Goal: Task Accomplishment & Management: Manage account settings

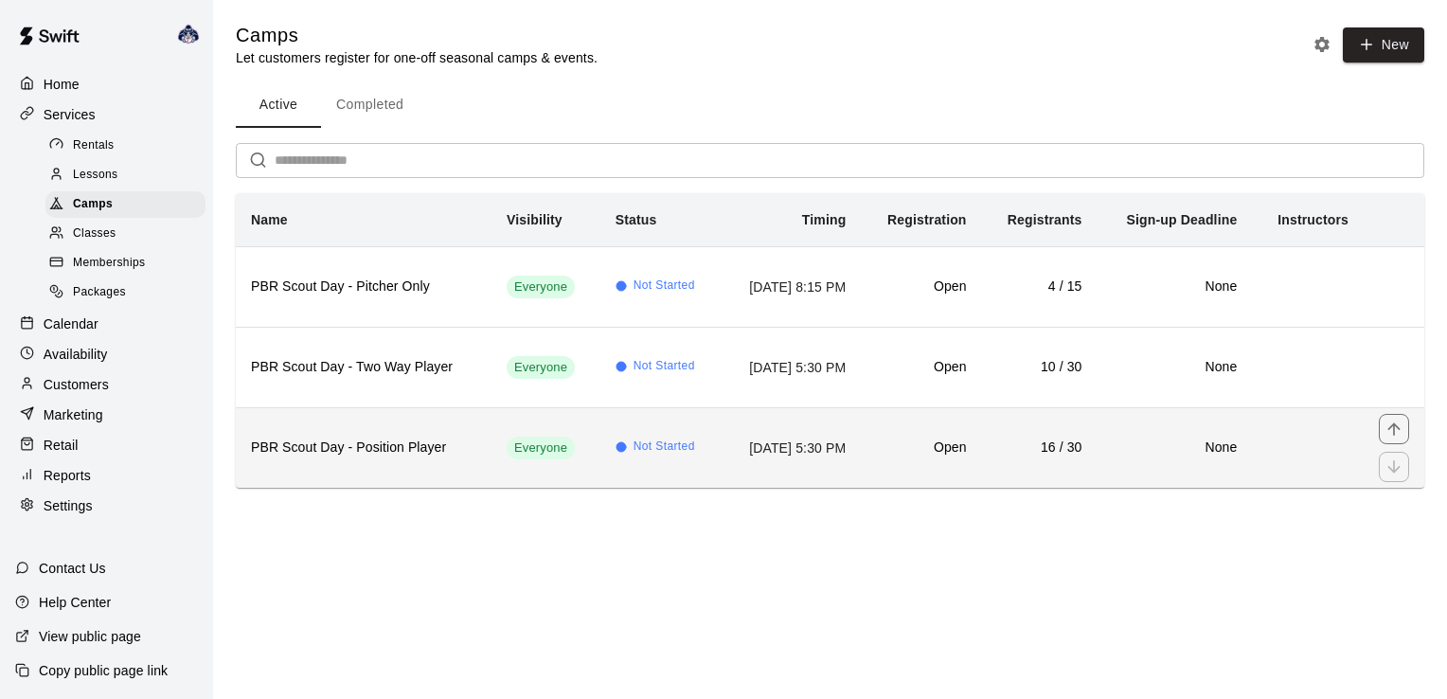
click at [1224, 455] on h6 "None" at bounding box center [1174, 448] width 125 height 21
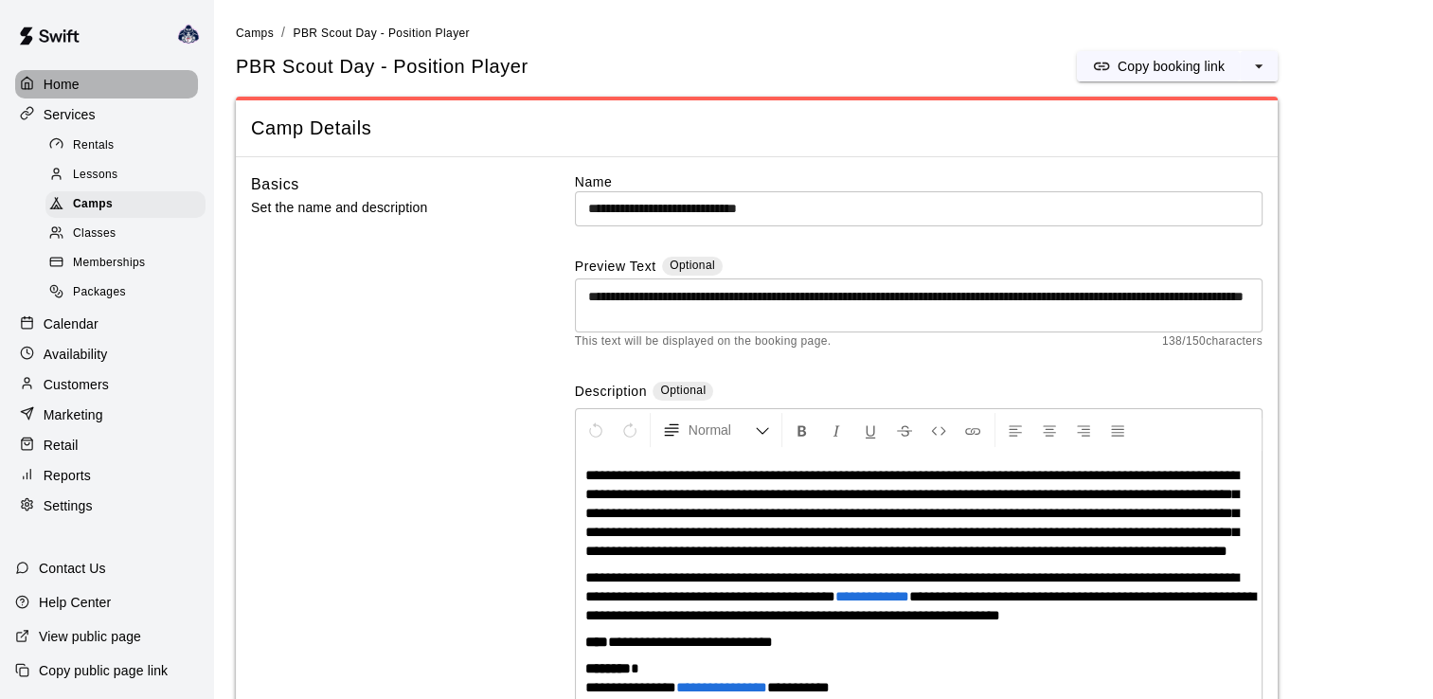
click at [102, 84] on div "Home" at bounding box center [106, 84] width 183 height 28
